Goal: Find specific page/section: Find specific page/section

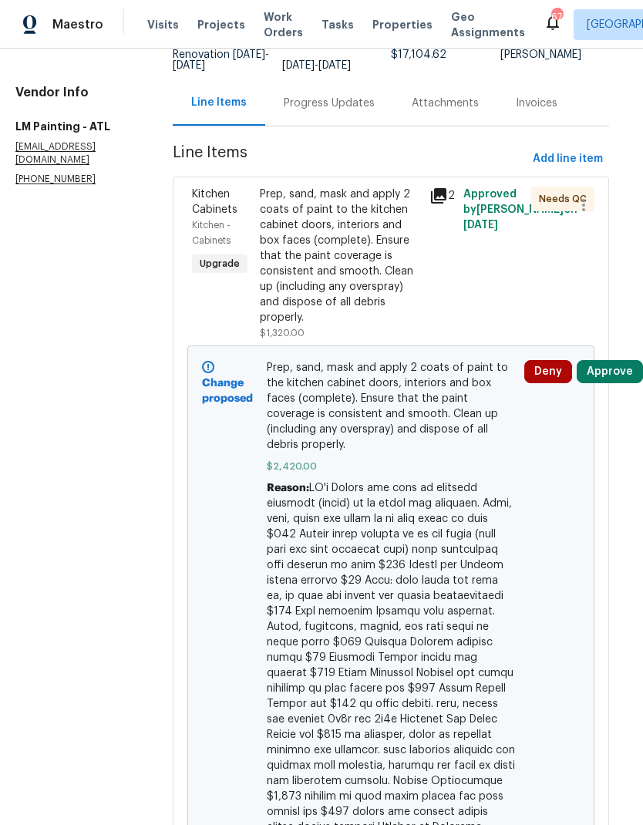
scroll to position [130, 12]
click at [403, 293] on div "Prep, sand, mask and apply 2 coats of paint to the kitchen cabinet doors, inter…" at bounding box center [340, 256] width 160 height 139
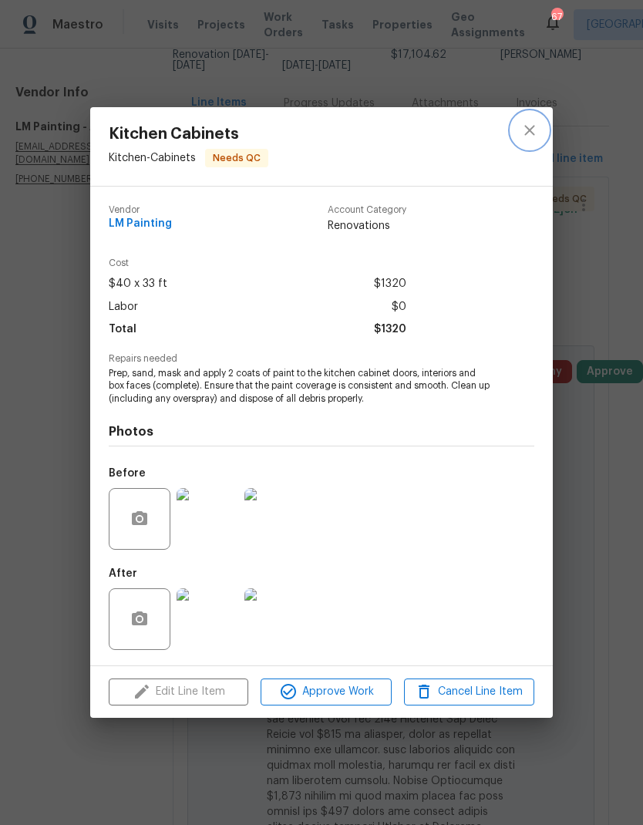
click at [530, 123] on icon "close" at bounding box center [530, 130] width 19 height 19
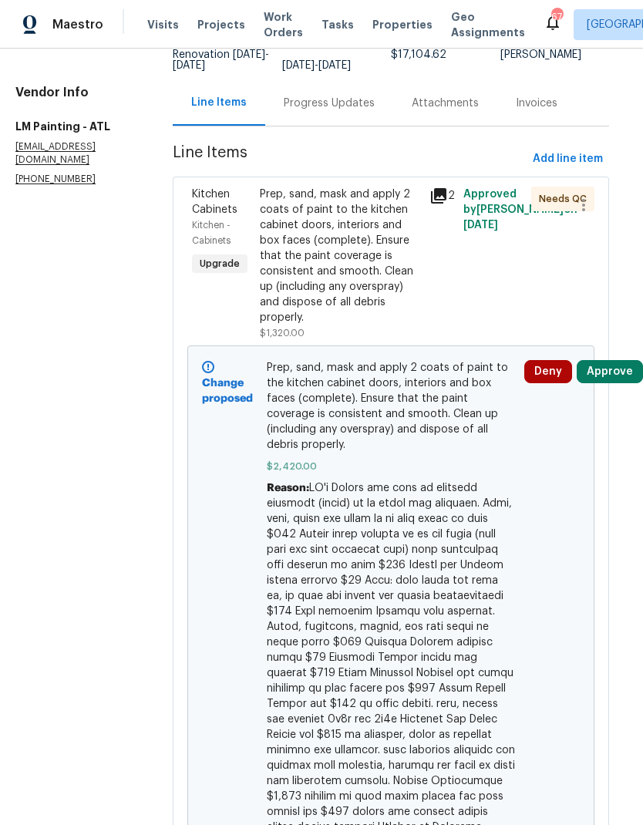
click at [554, 383] on button "Deny" at bounding box center [549, 371] width 48 height 23
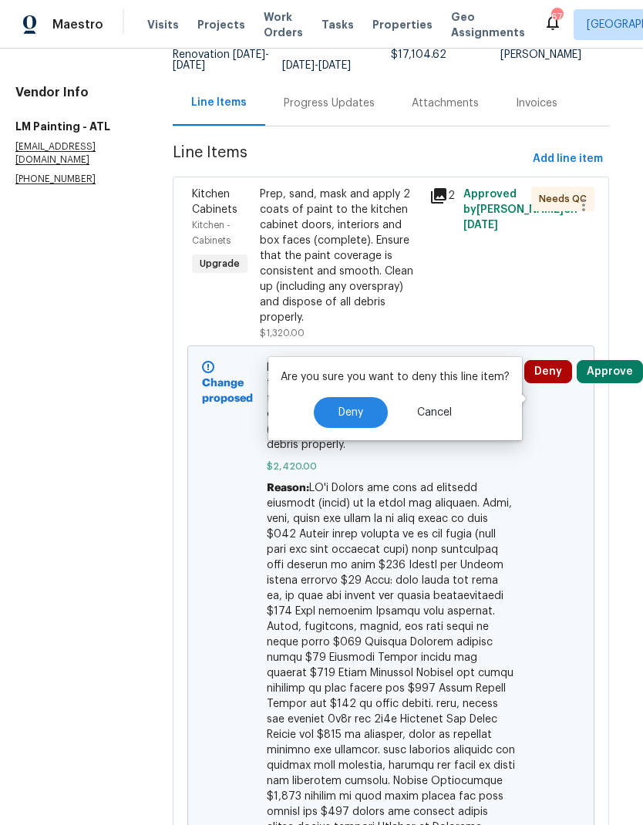
click at [353, 406] on button "Deny" at bounding box center [351, 412] width 74 height 31
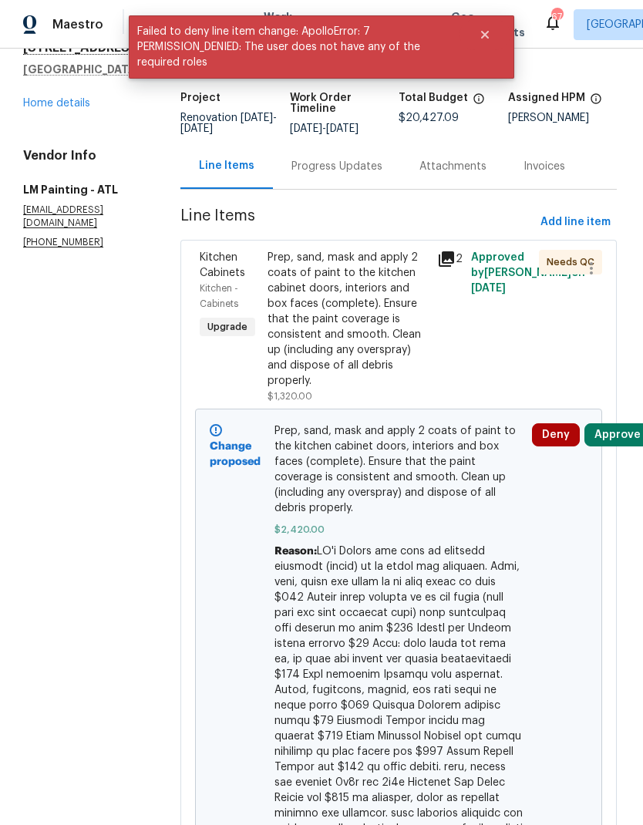
scroll to position [35, 2]
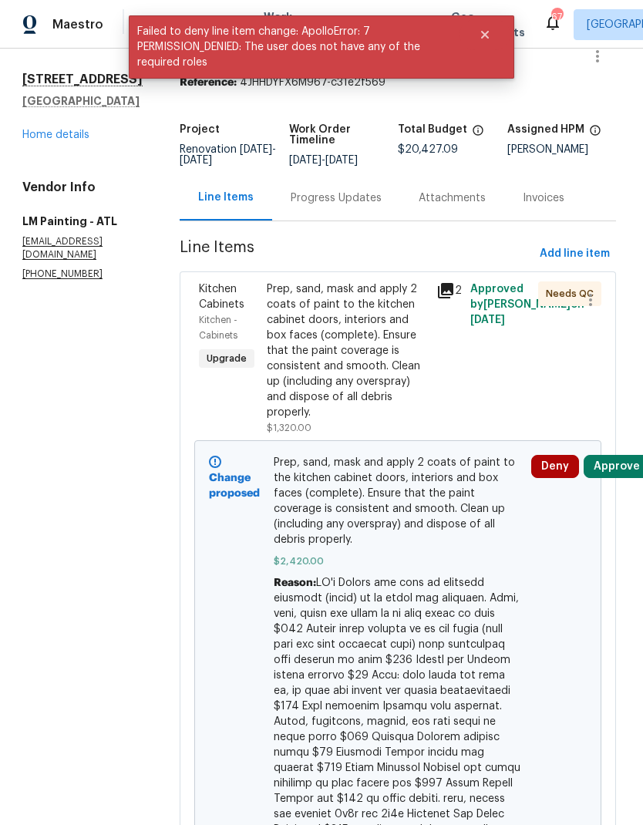
click at [386, 373] on div "Prep, sand, mask and apply 2 coats of paint to the kitchen cabinet doors, inter…" at bounding box center [347, 351] width 160 height 139
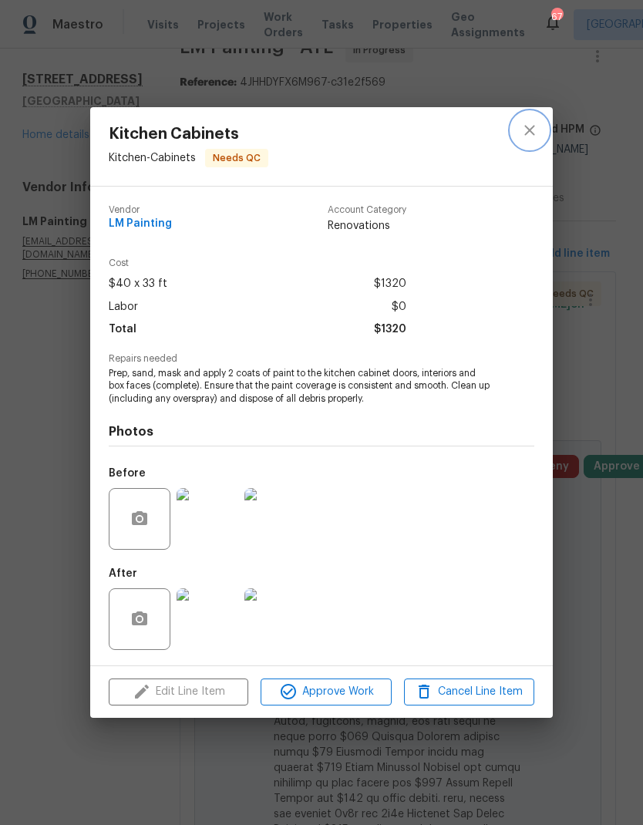
click at [541, 132] on button "close" at bounding box center [529, 130] width 37 height 37
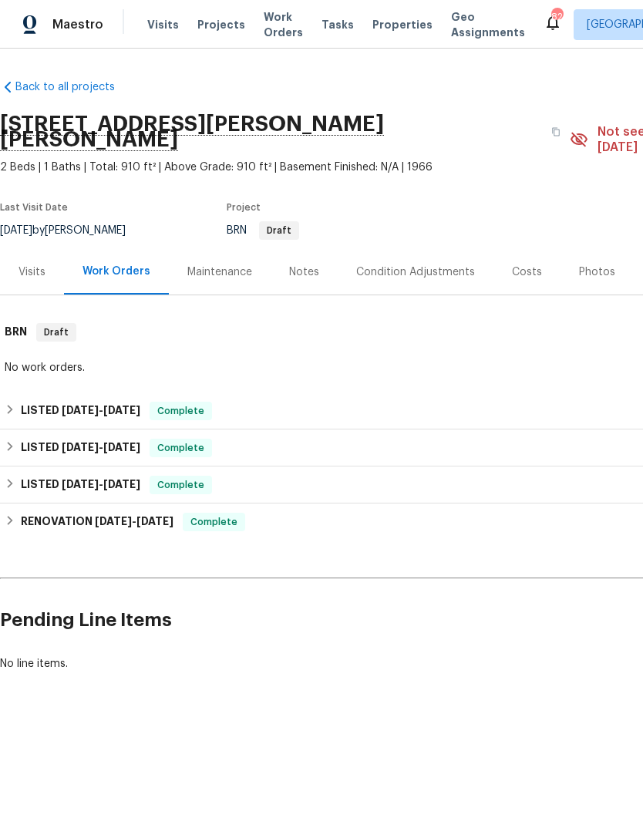
click at [588, 269] on div "Photos" at bounding box center [597, 272] width 36 height 15
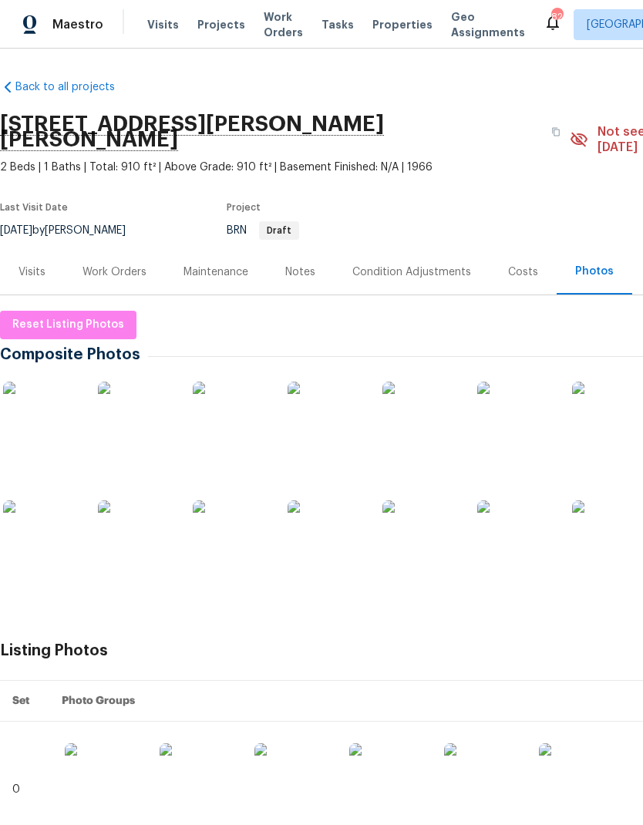
click at [40, 421] on img at bounding box center [41, 420] width 77 height 77
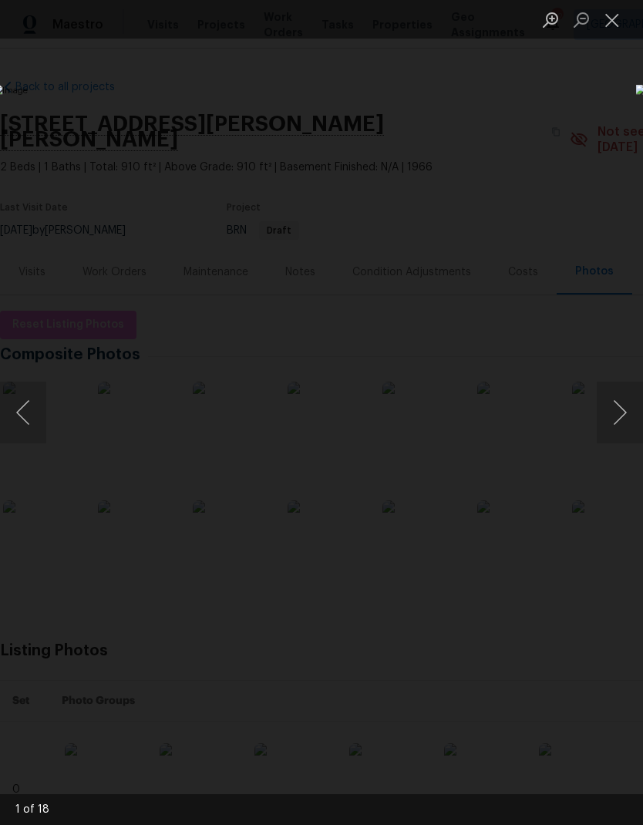
click at [613, 22] on button "Close lightbox" at bounding box center [612, 19] width 31 height 27
